Goal: Information Seeking & Learning: Learn about a topic

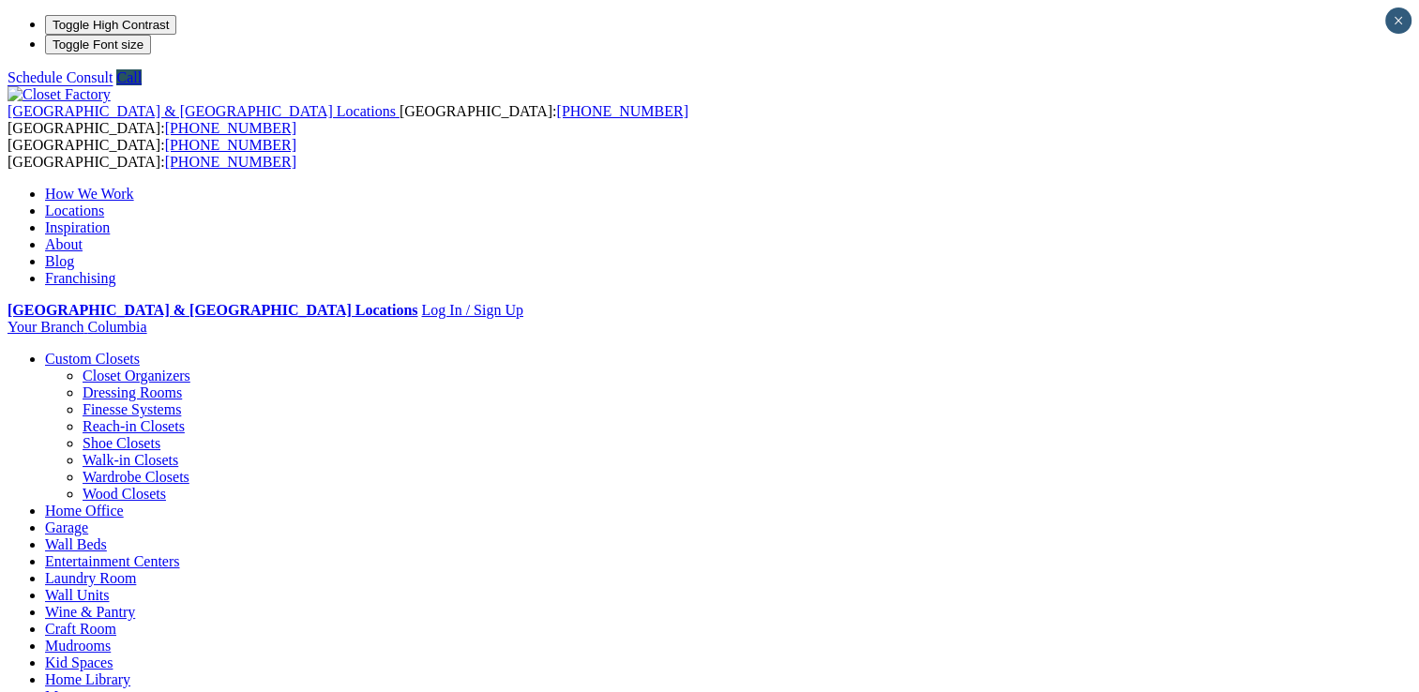
click at [88, 519] on link "Garage" at bounding box center [66, 527] width 43 height 16
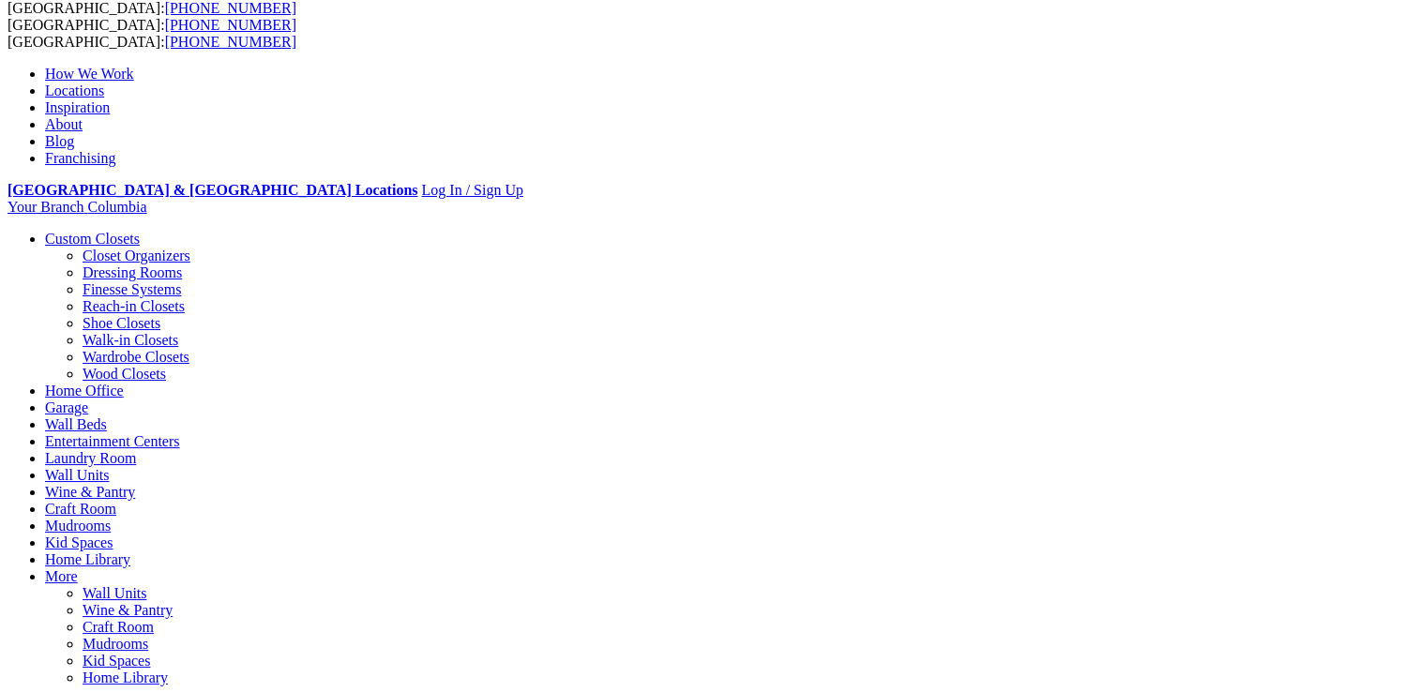
scroll to position [281, 0]
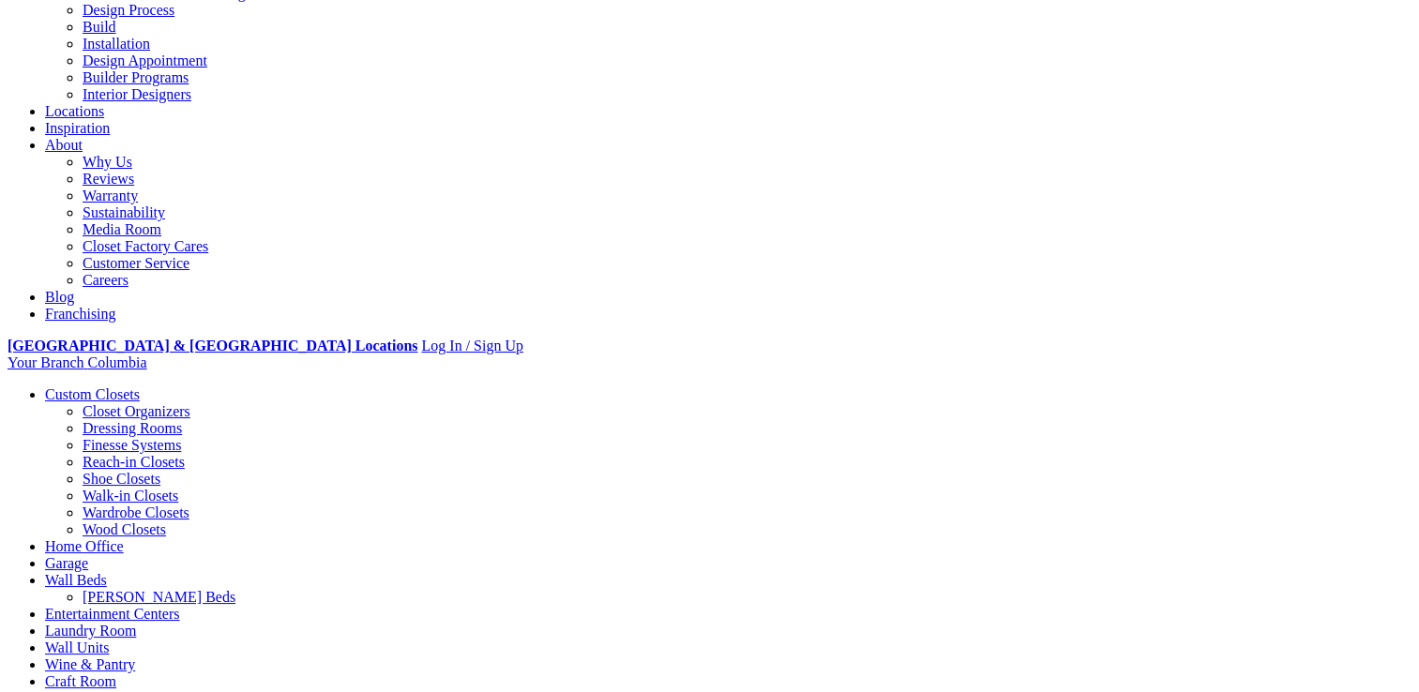
scroll to position [281, 0]
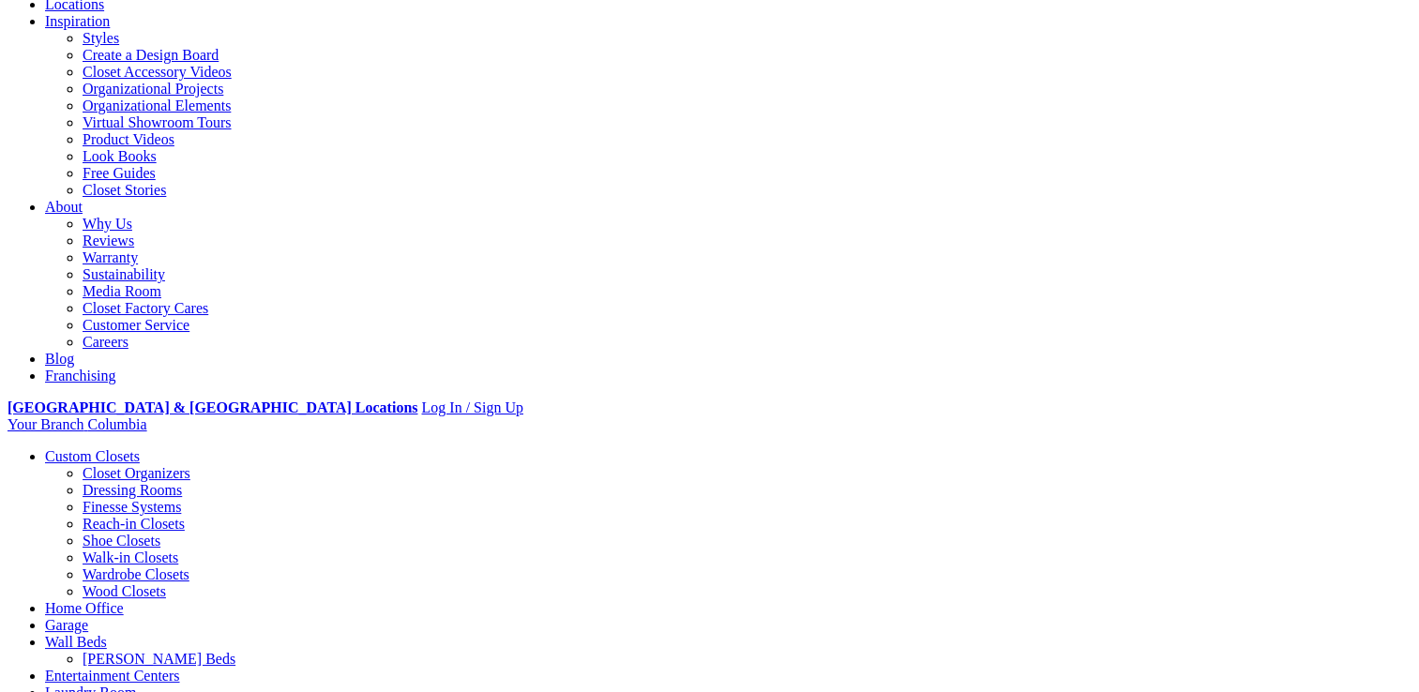
scroll to position [94, 0]
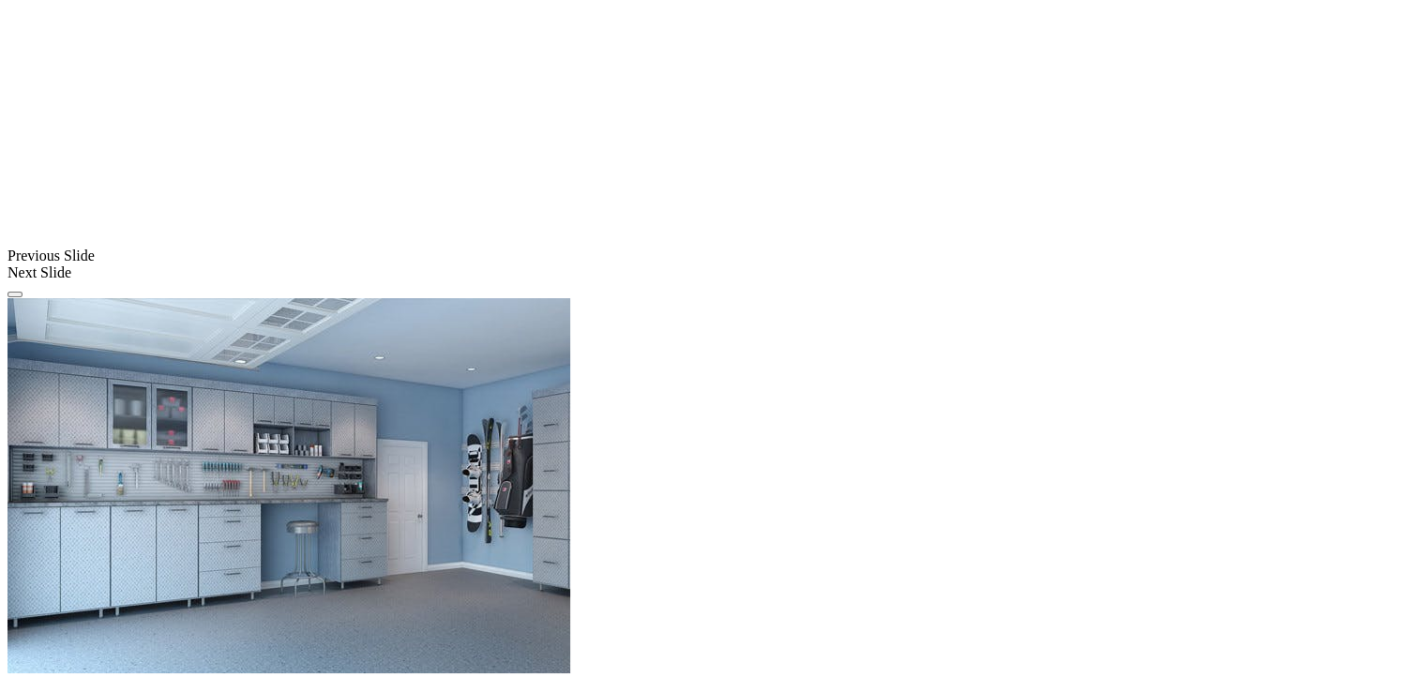
scroll to position [1313, 0]
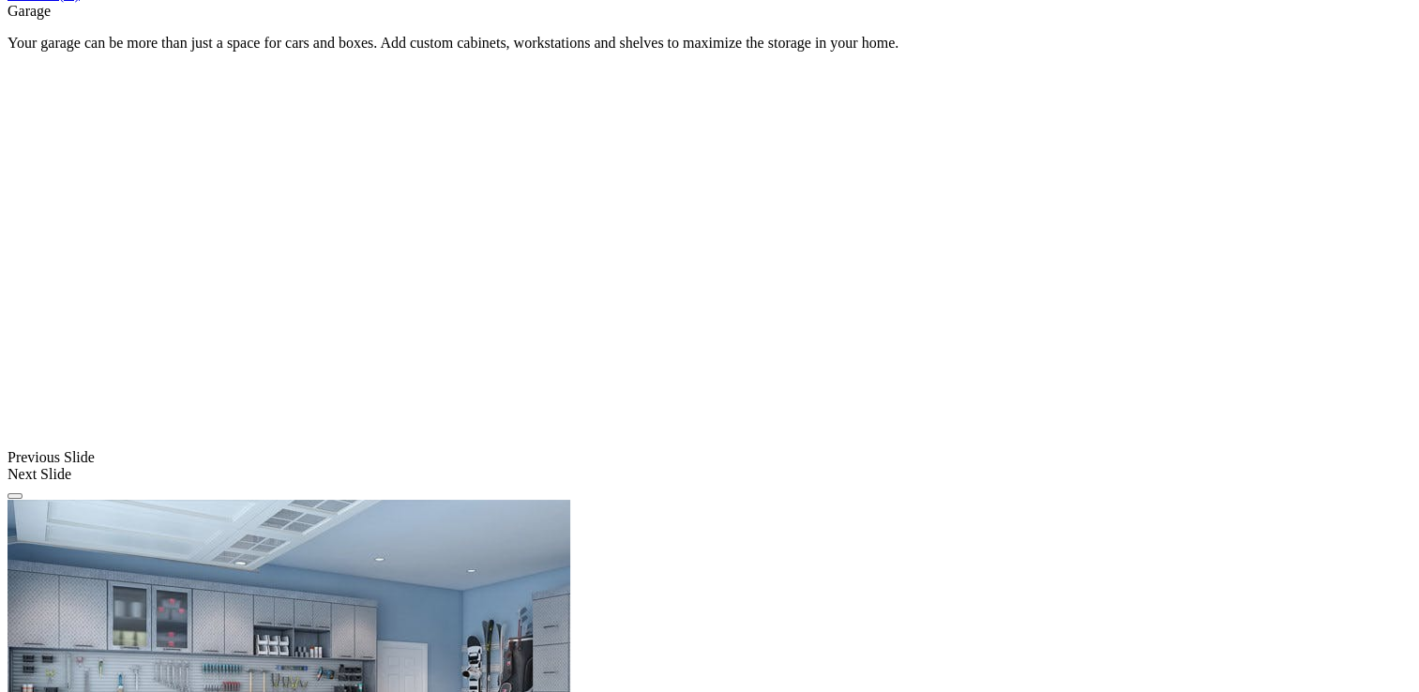
scroll to position [1406, 0]
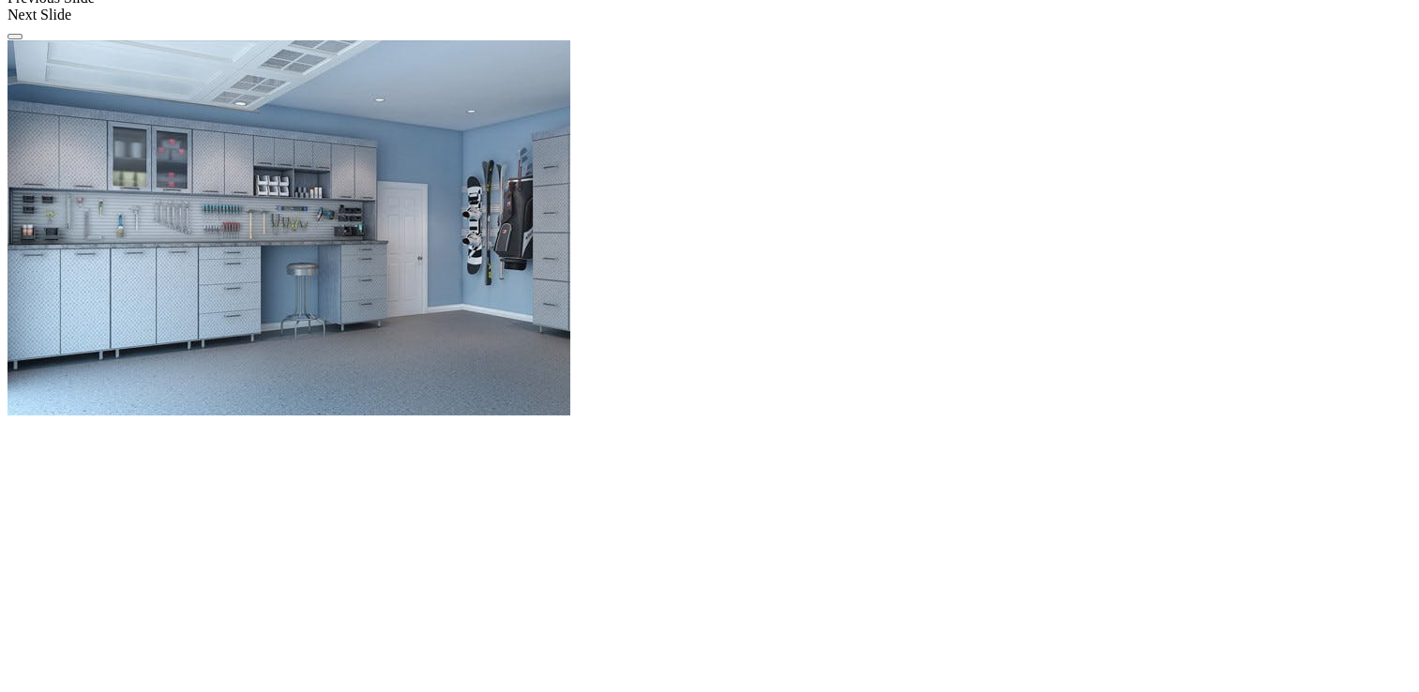
scroll to position [1782, 0]
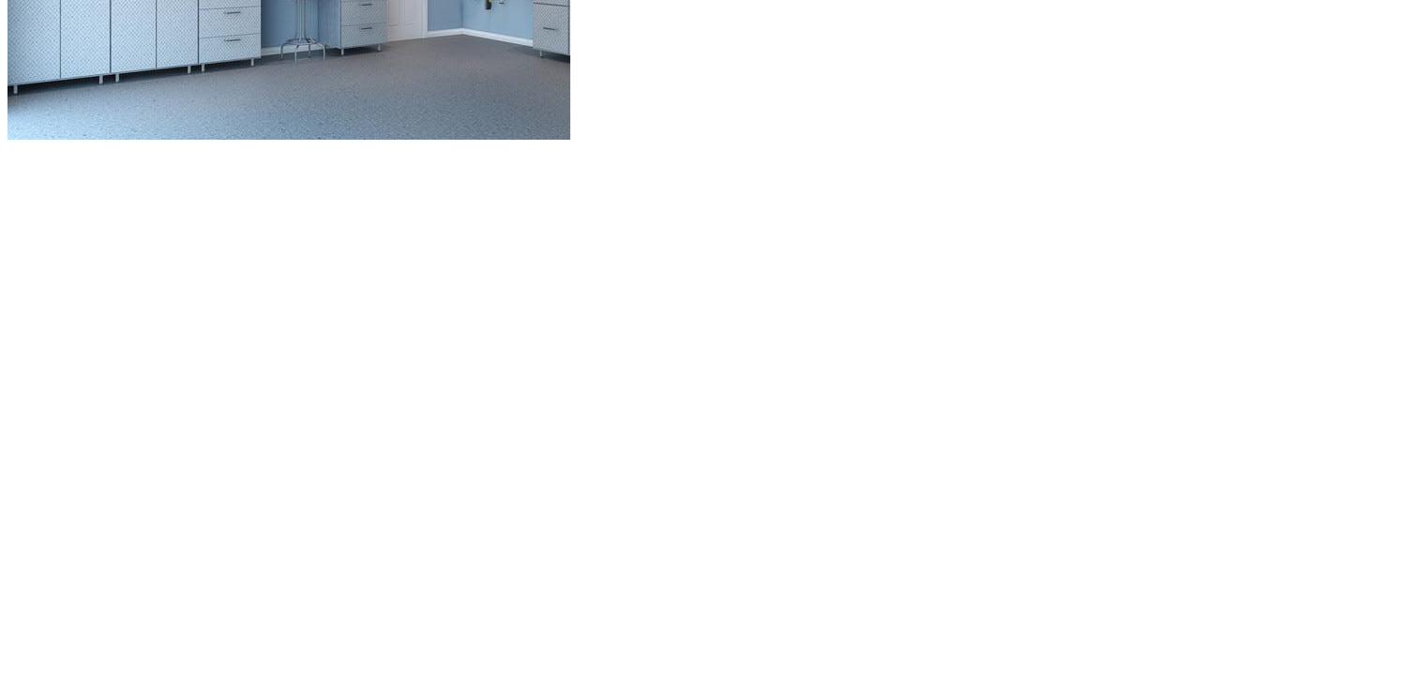
scroll to position [2063, 0]
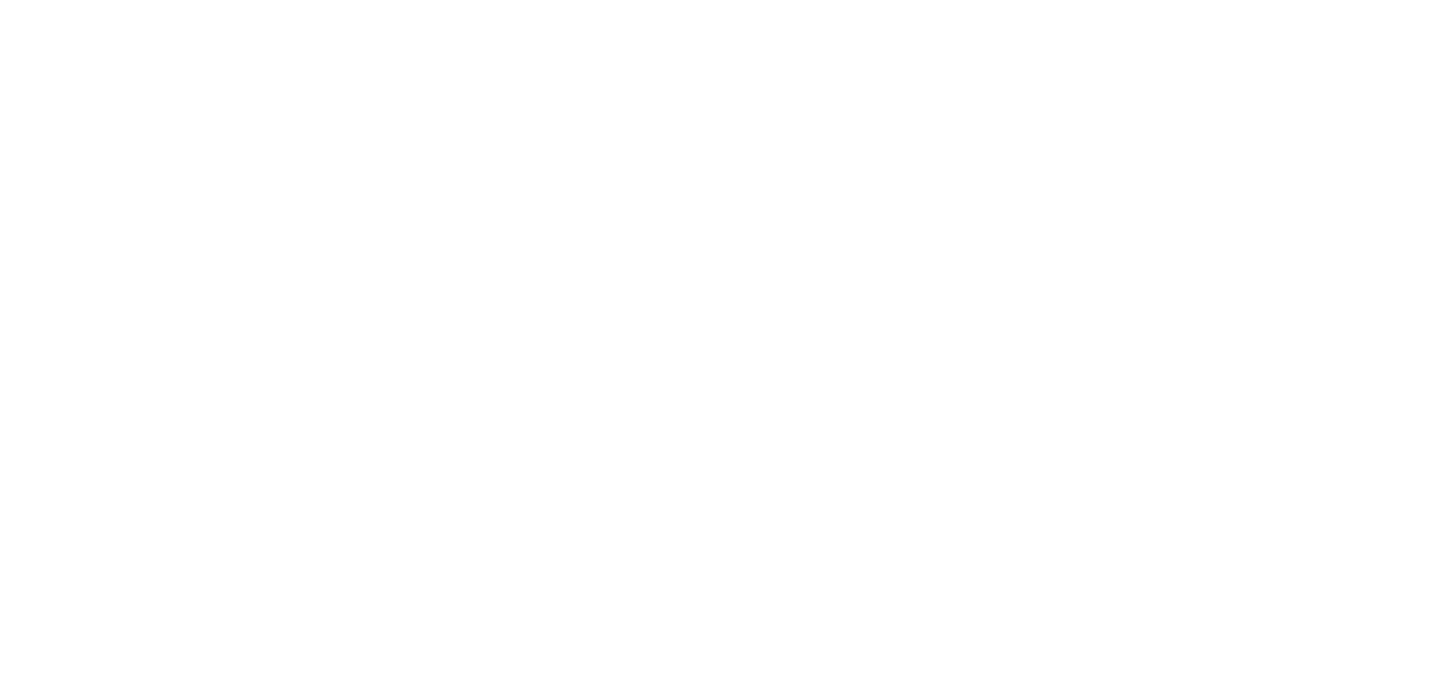
scroll to position [2344, 0]
